Goal: Navigation & Orientation: Find specific page/section

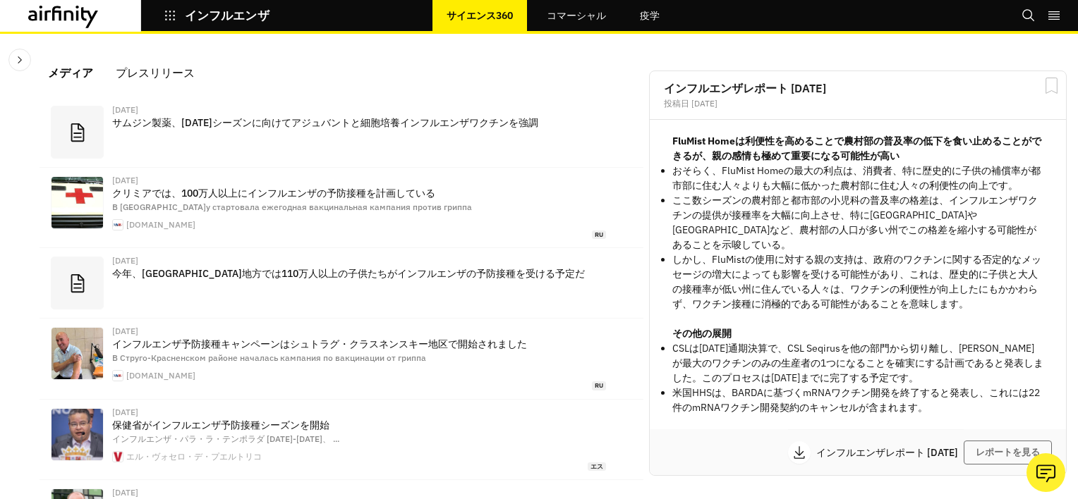
scroll to position [861, 412]
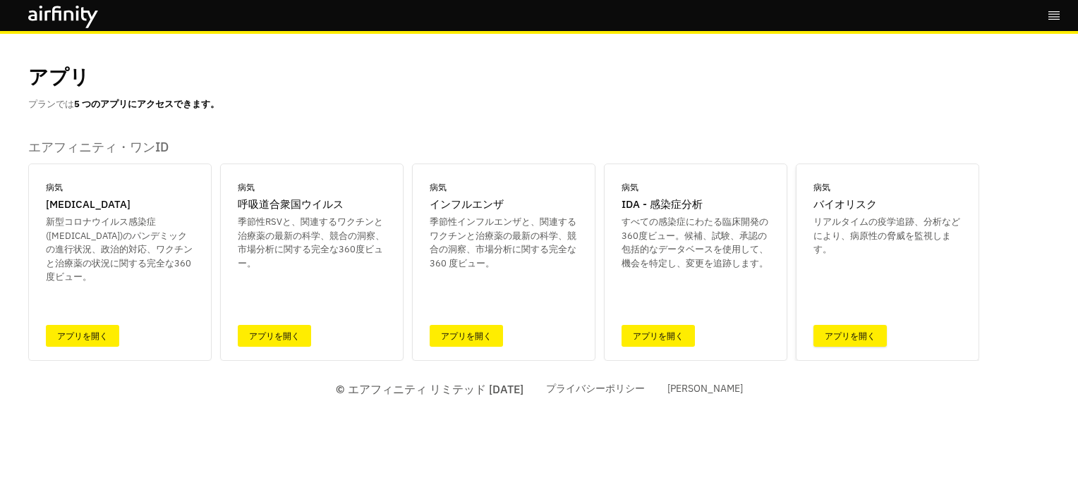
click at [853, 325] on link "アプリを開く" at bounding box center [849, 336] width 73 height 22
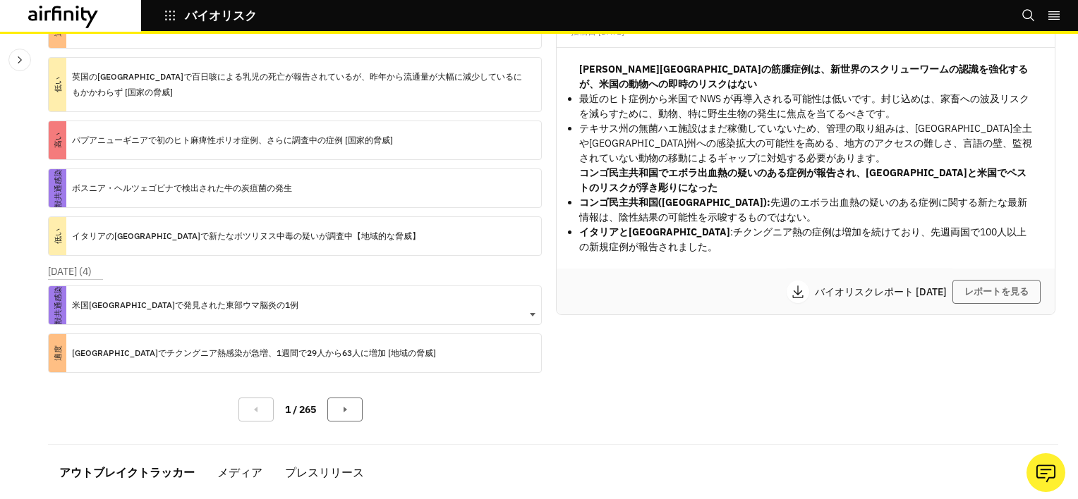
scroll to position [141, 0]
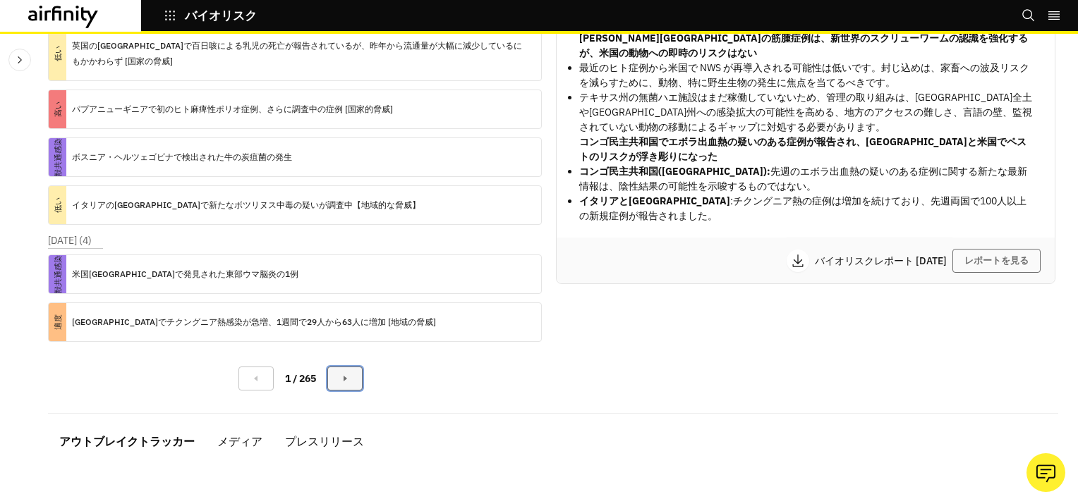
click at [346, 375] on icon "次のページ" at bounding box center [344, 378] width 11 height 11
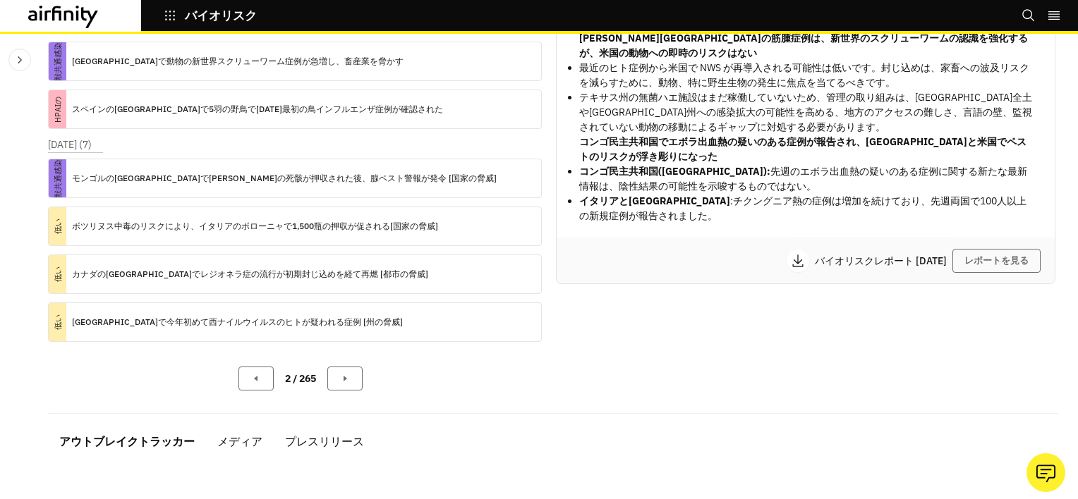
click at [307, 376] on p "2 / 265" at bounding box center [300, 379] width 31 height 15
click at [352, 373] on button "次のページ" at bounding box center [344, 379] width 35 height 24
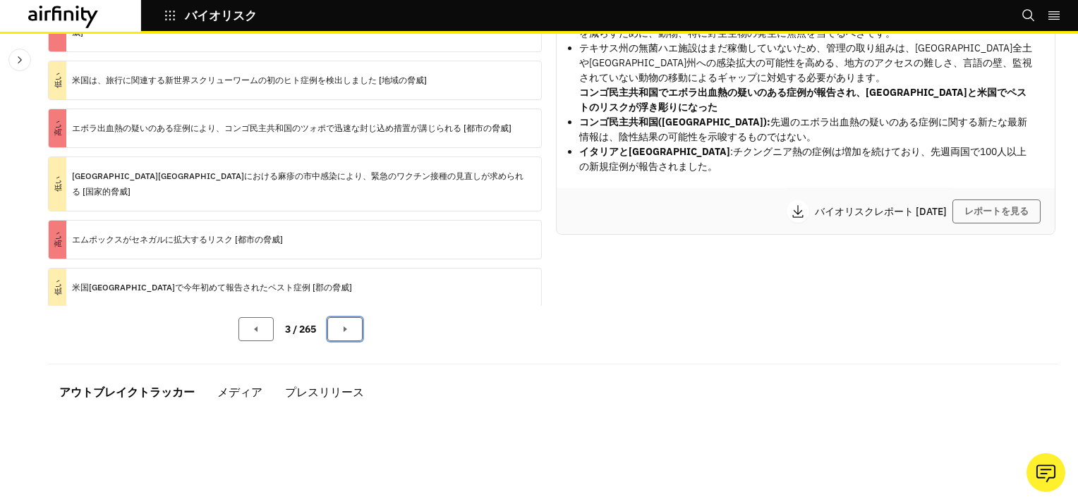
scroll to position [212, 0]
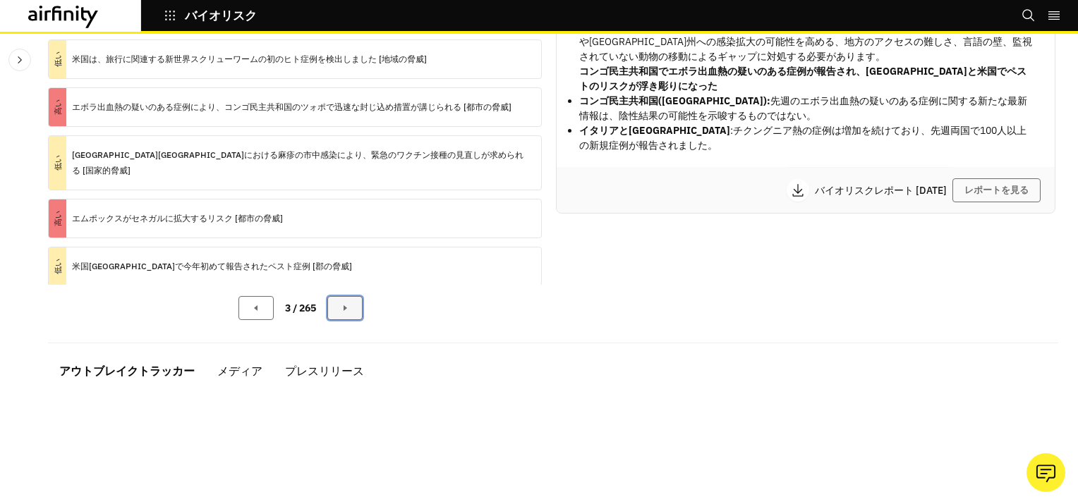
click at [358, 311] on button "次のページ" at bounding box center [344, 308] width 35 height 24
